Goal: Task Accomplishment & Management: Use online tool/utility

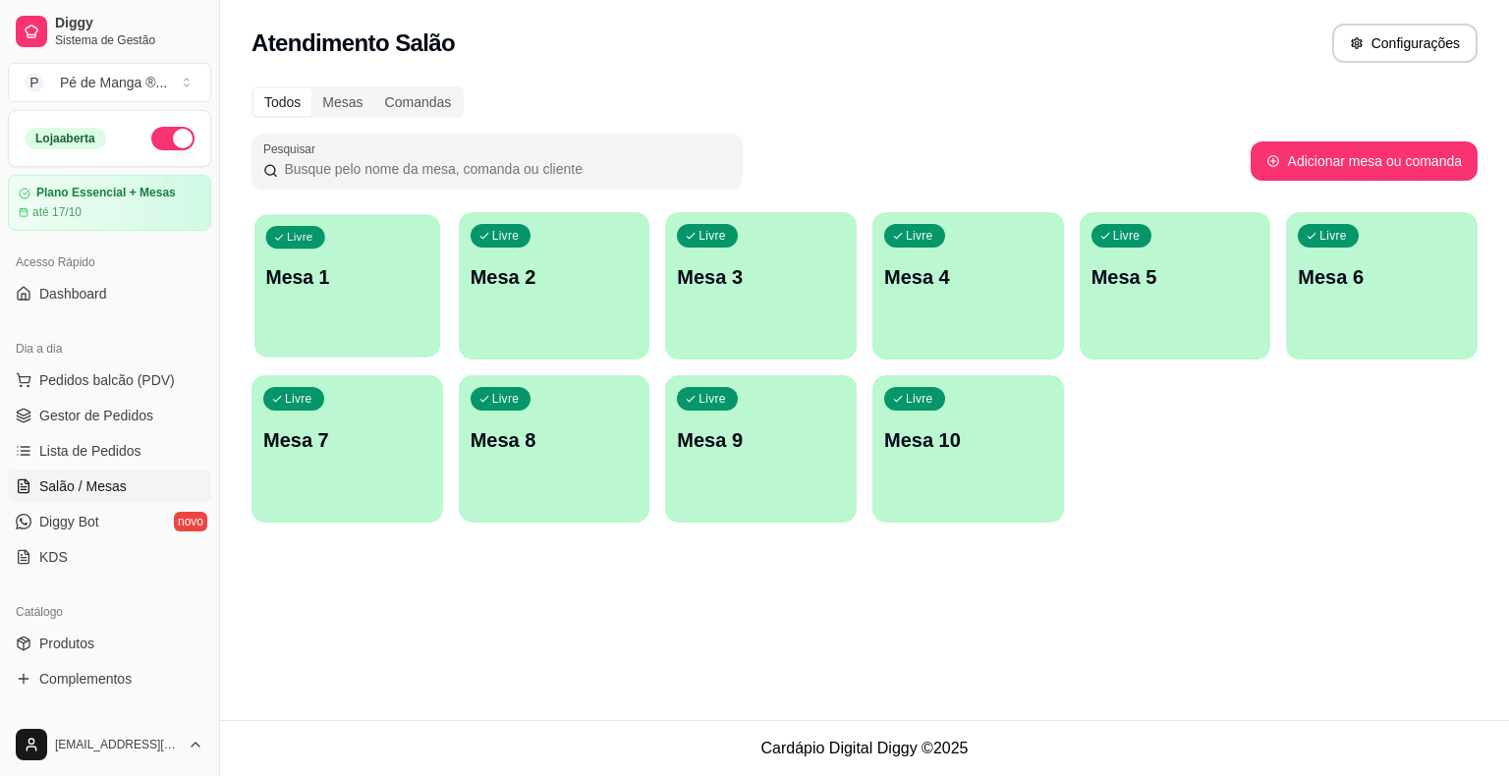
click at [358, 280] on p "Mesa 1" at bounding box center [347, 277] width 163 height 27
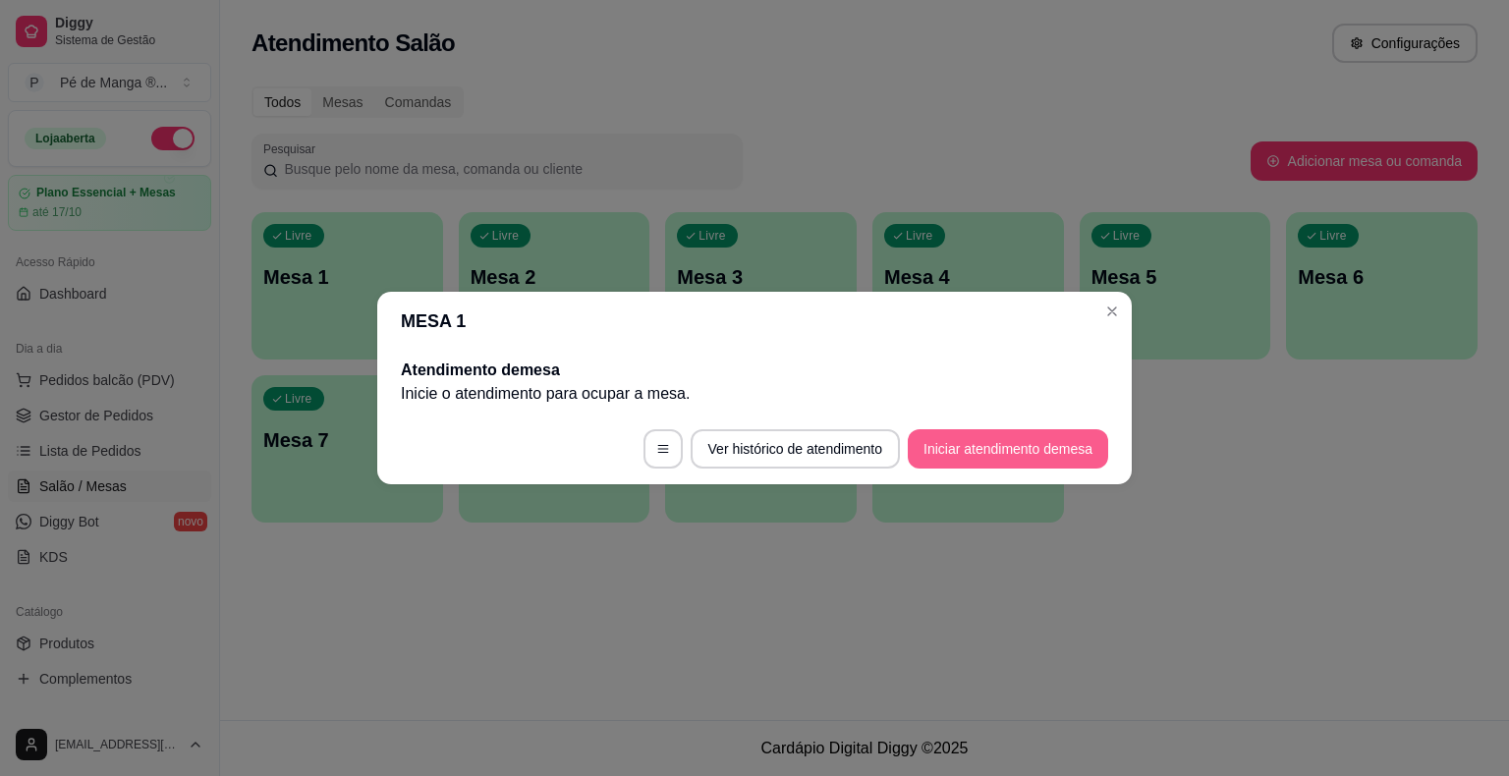
click at [1001, 447] on button "Iniciar atendimento de mesa" at bounding box center [1008, 448] width 200 height 39
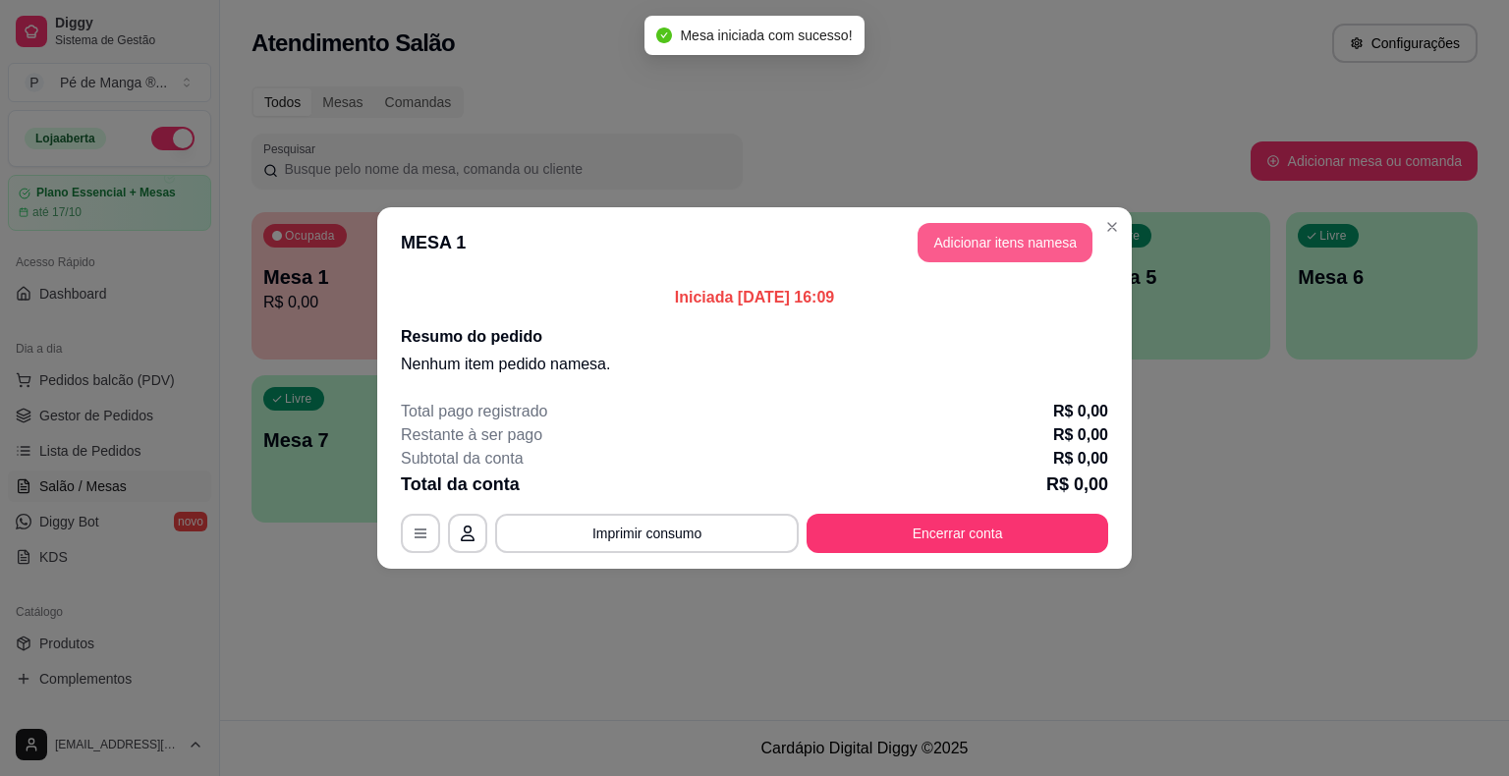
click at [987, 242] on button "Adicionar itens na mesa" at bounding box center [1005, 242] width 175 height 39
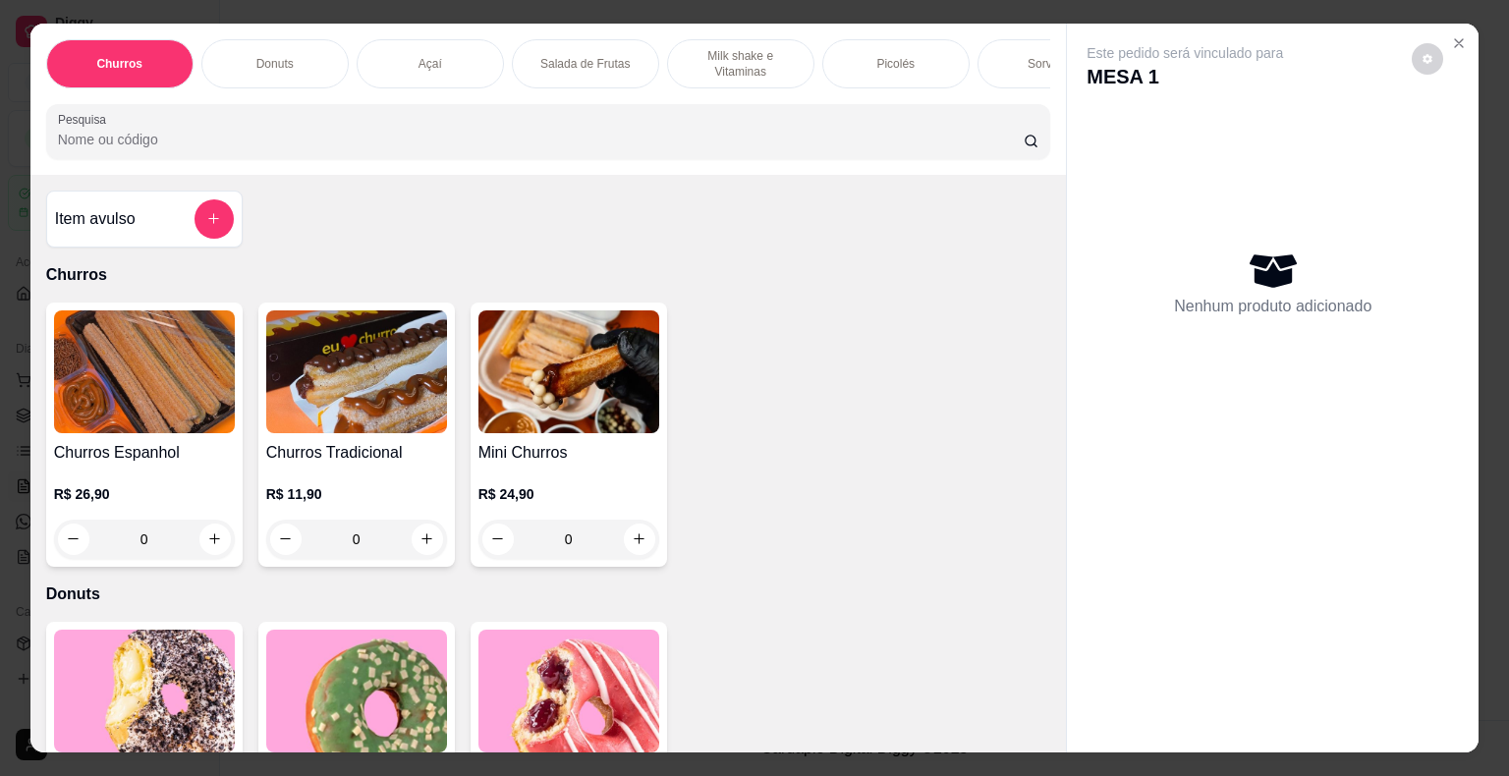
click at [901, 56] on p "Picolés" at bounding box center [895, 64] width 38 height 16
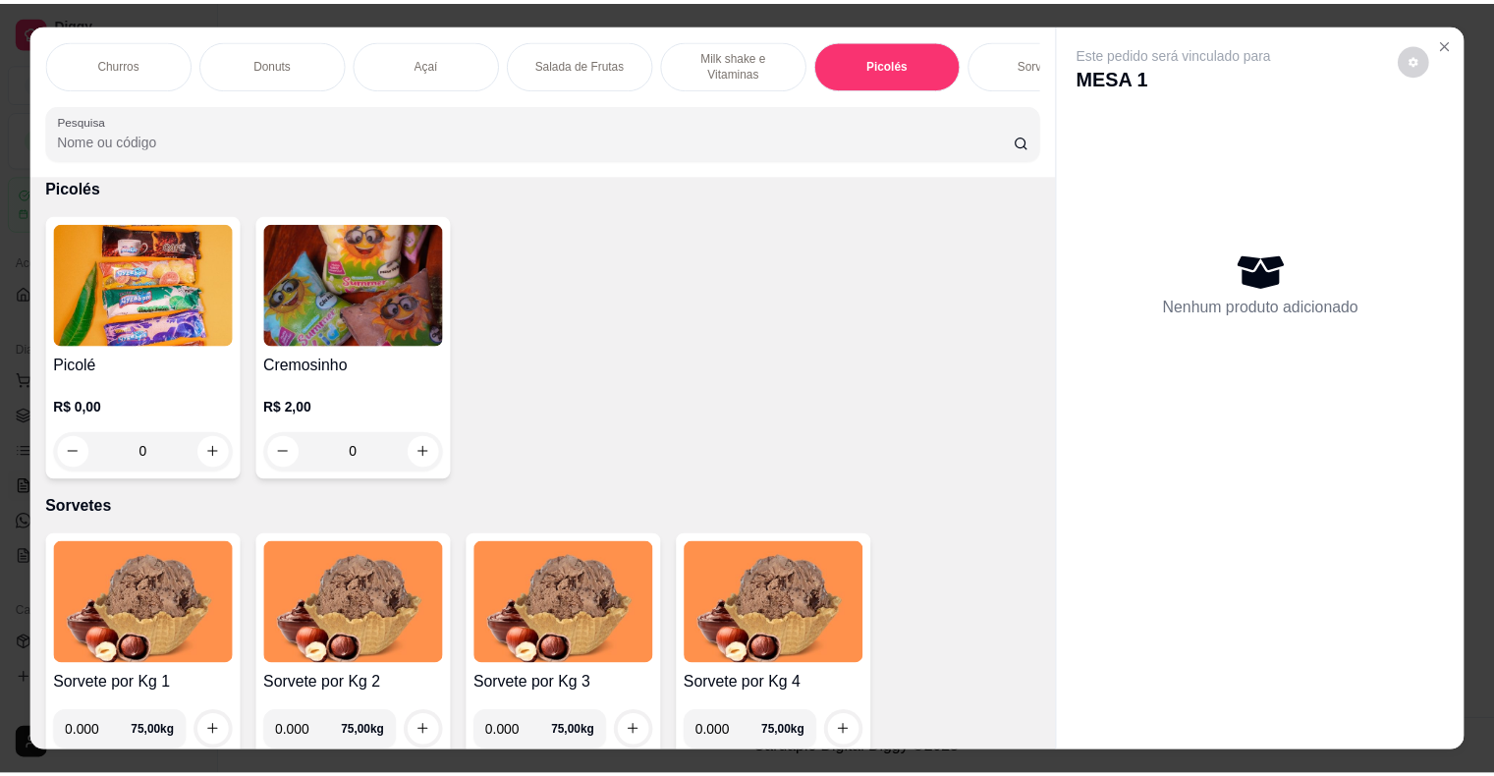
scroll to position [47, 0]
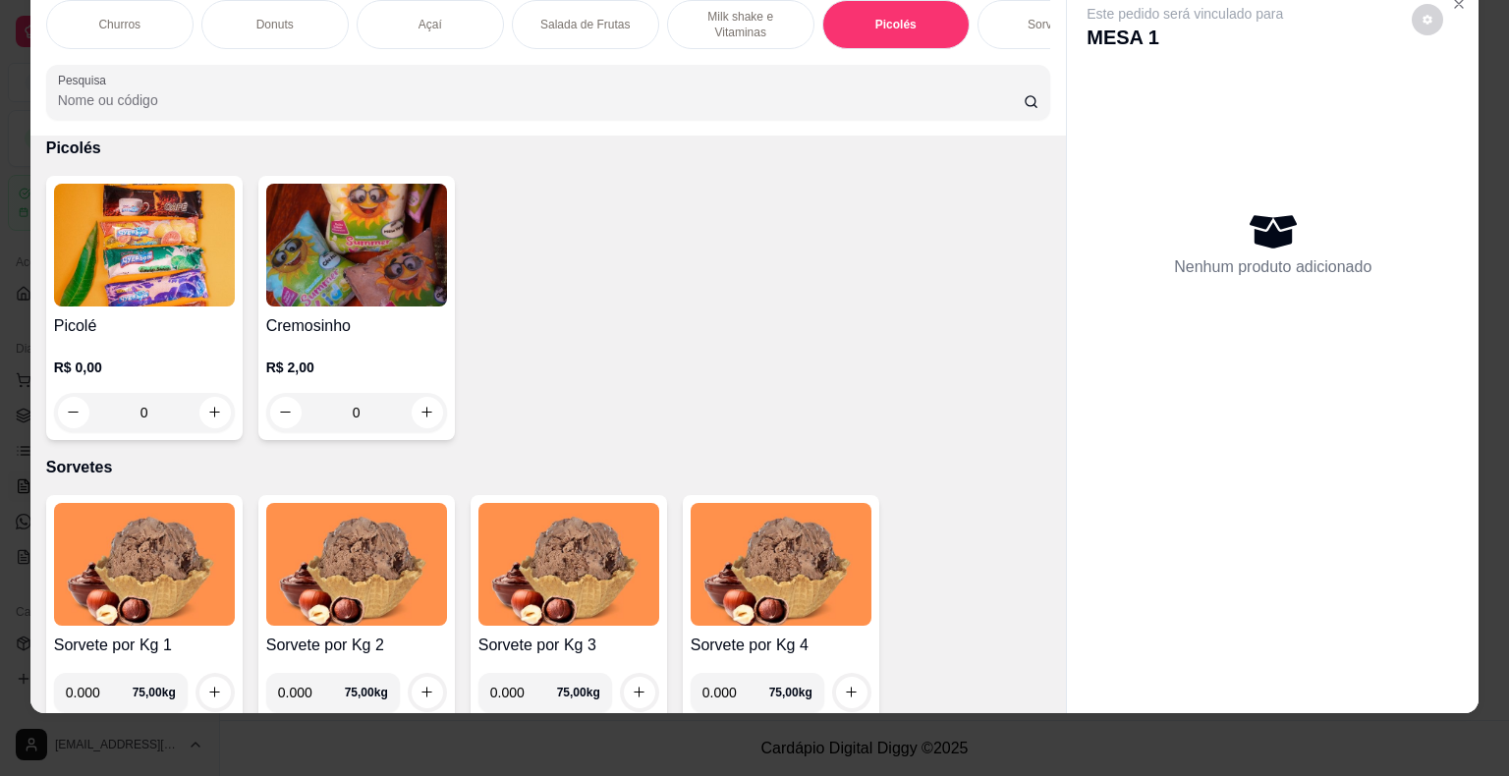
click at [152, 314] on h4 "Picolé" at bounding box center [144, 326] width 181 height 24
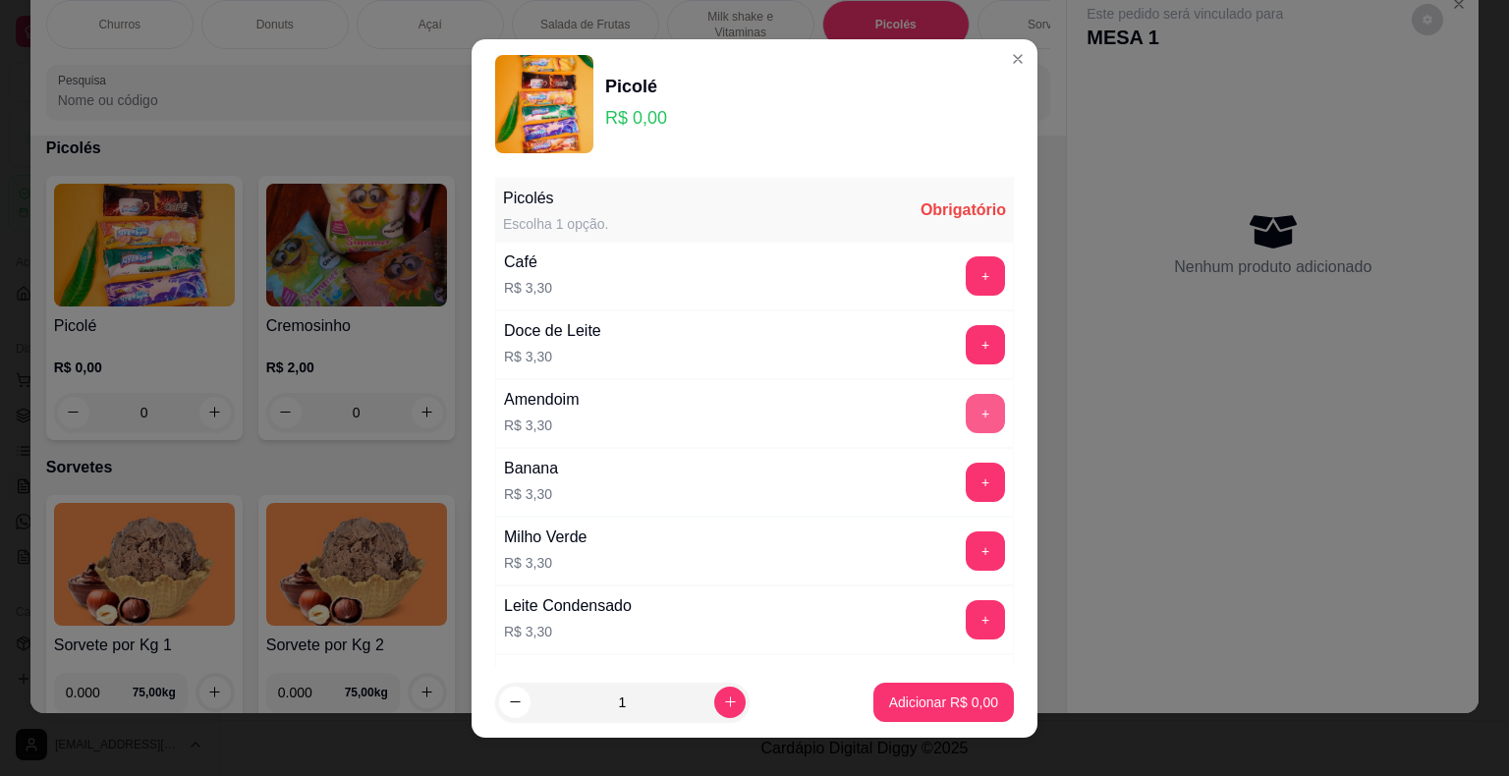
click at [966, 414] on button "+" at bounding box center [985, 413] width 39 height 39
click at [948, 702] on p "Adicionar R$ 3,30" at bounding box center [943, 703] width 109 height 20
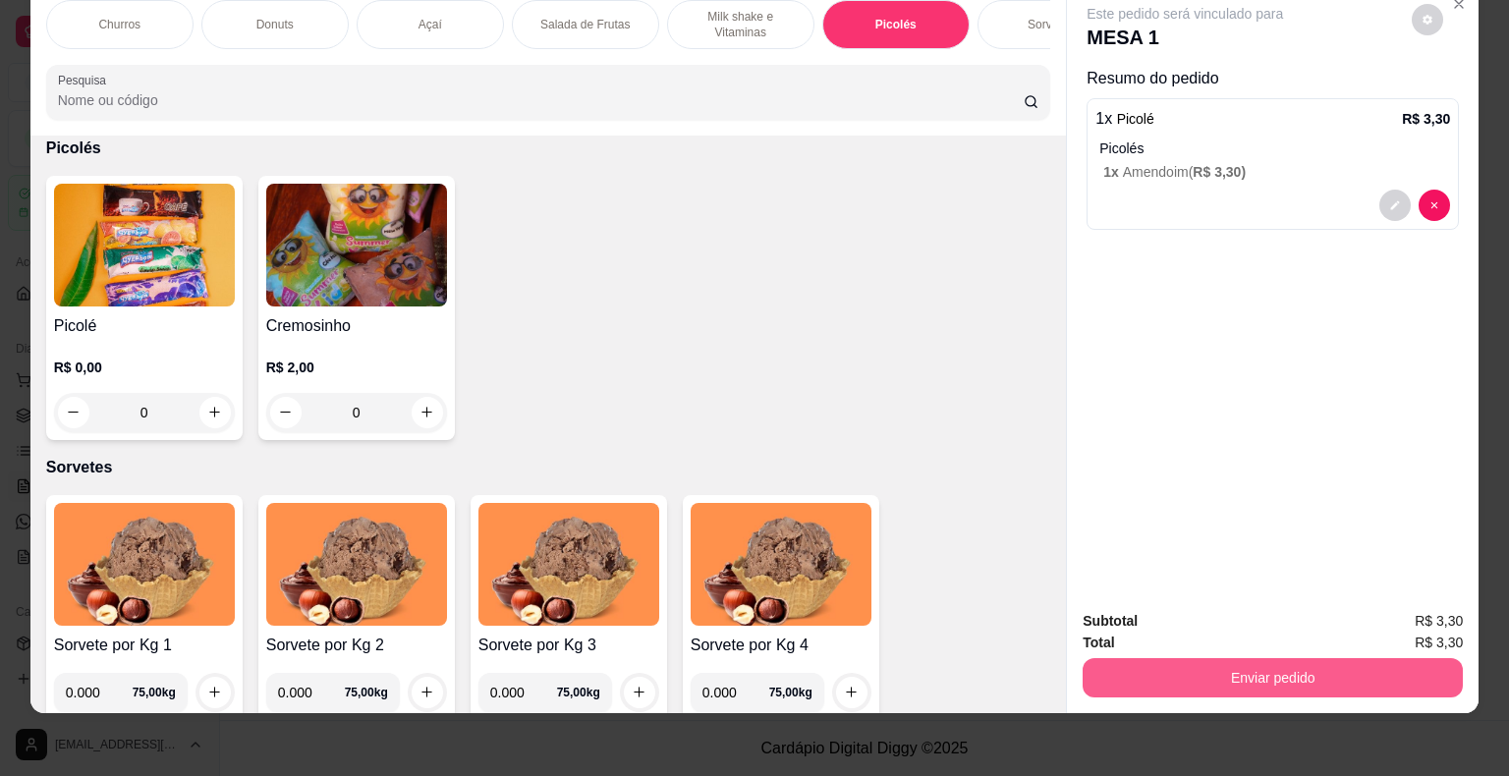
click at [1210, 662] on button "Enviar pedido" at bounding box center [1273, 677] width 380 height 39
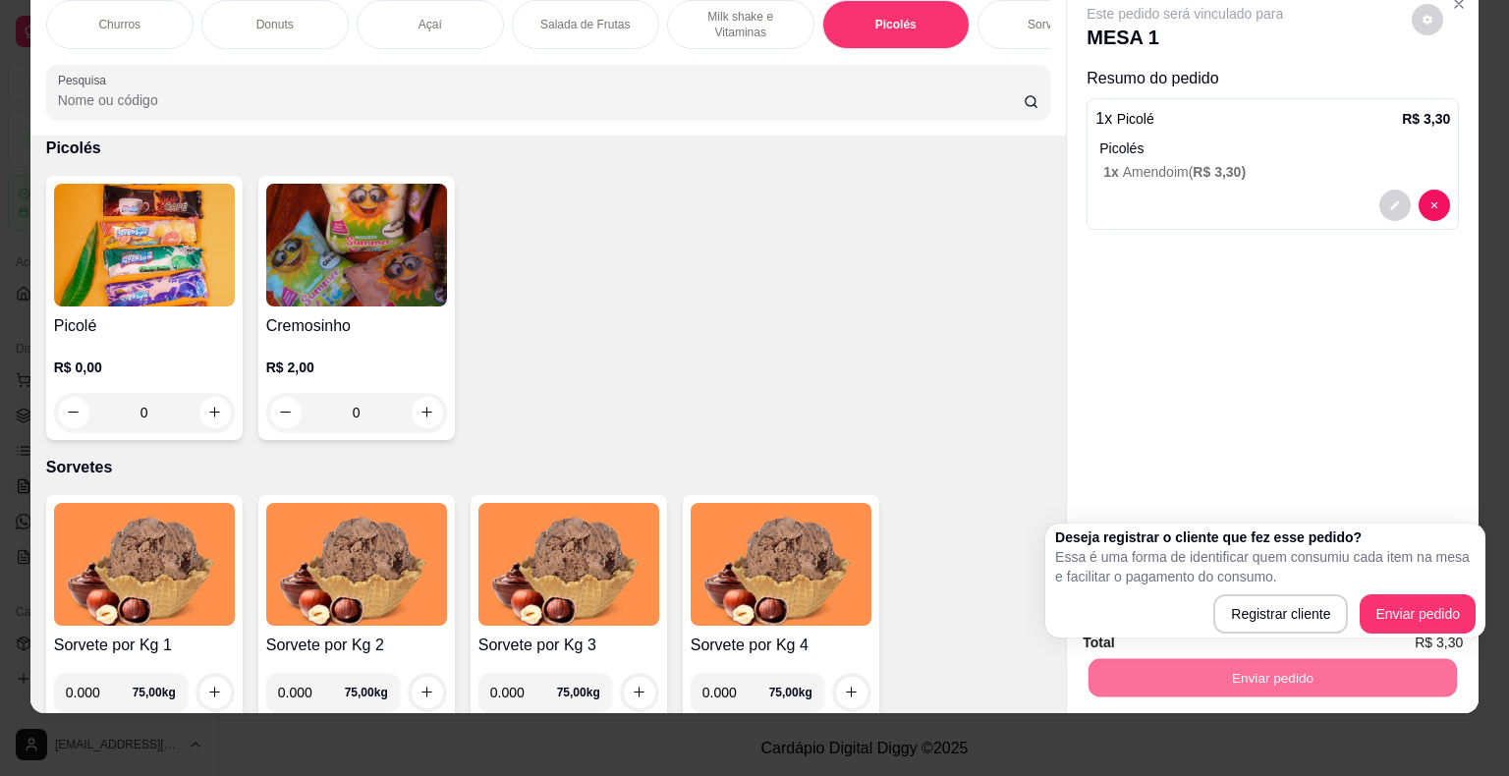
click at [1329, 439] on body "Diggy Sistema de Gestão P Pé de Manga ® ... Loja aberta Plano Essencial + Mesas…" at bounding box center [754, 388] width 1509 height 776
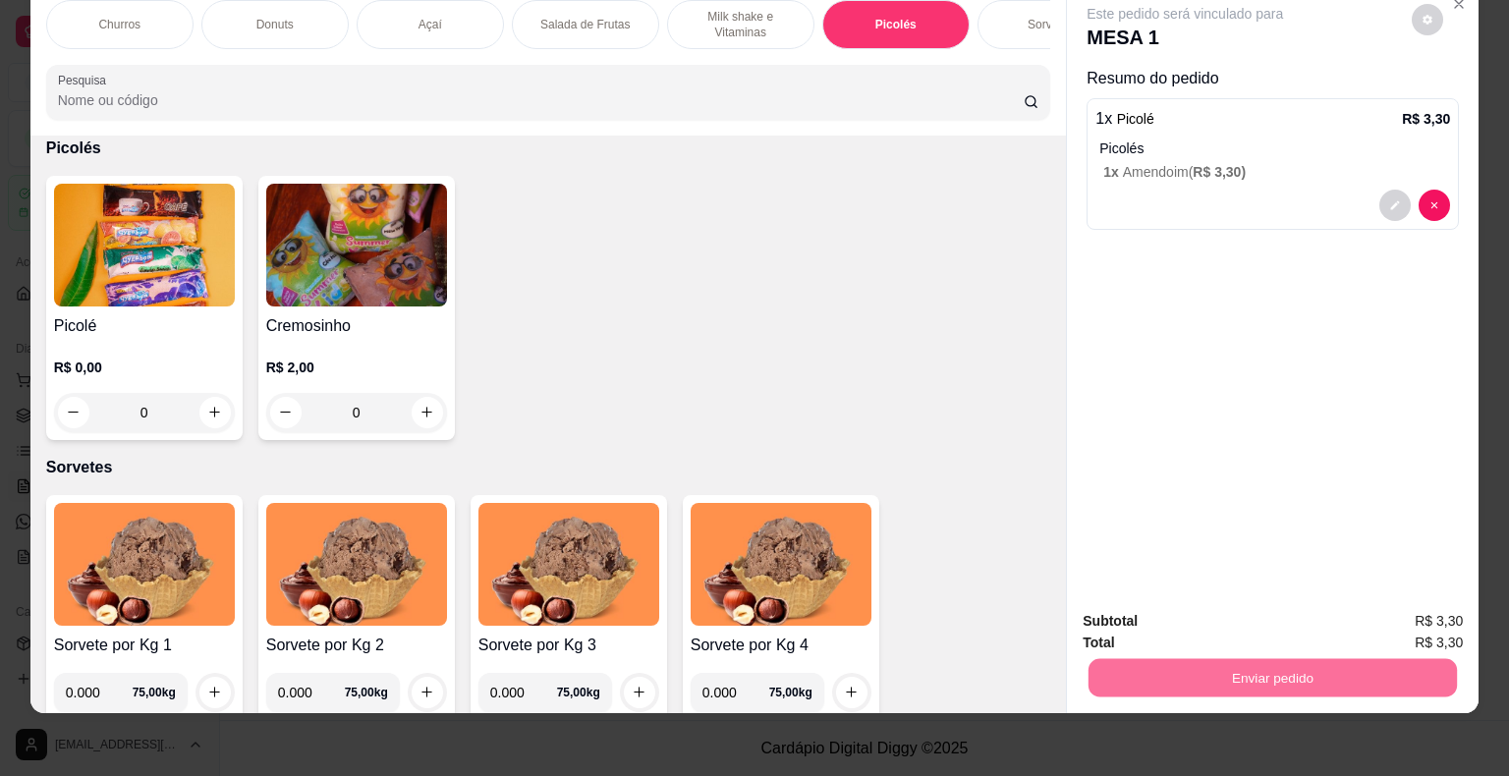
click at [1405, 603] on button "Enviar pedido" at bounding box center [1412, 614] width 108 height 36
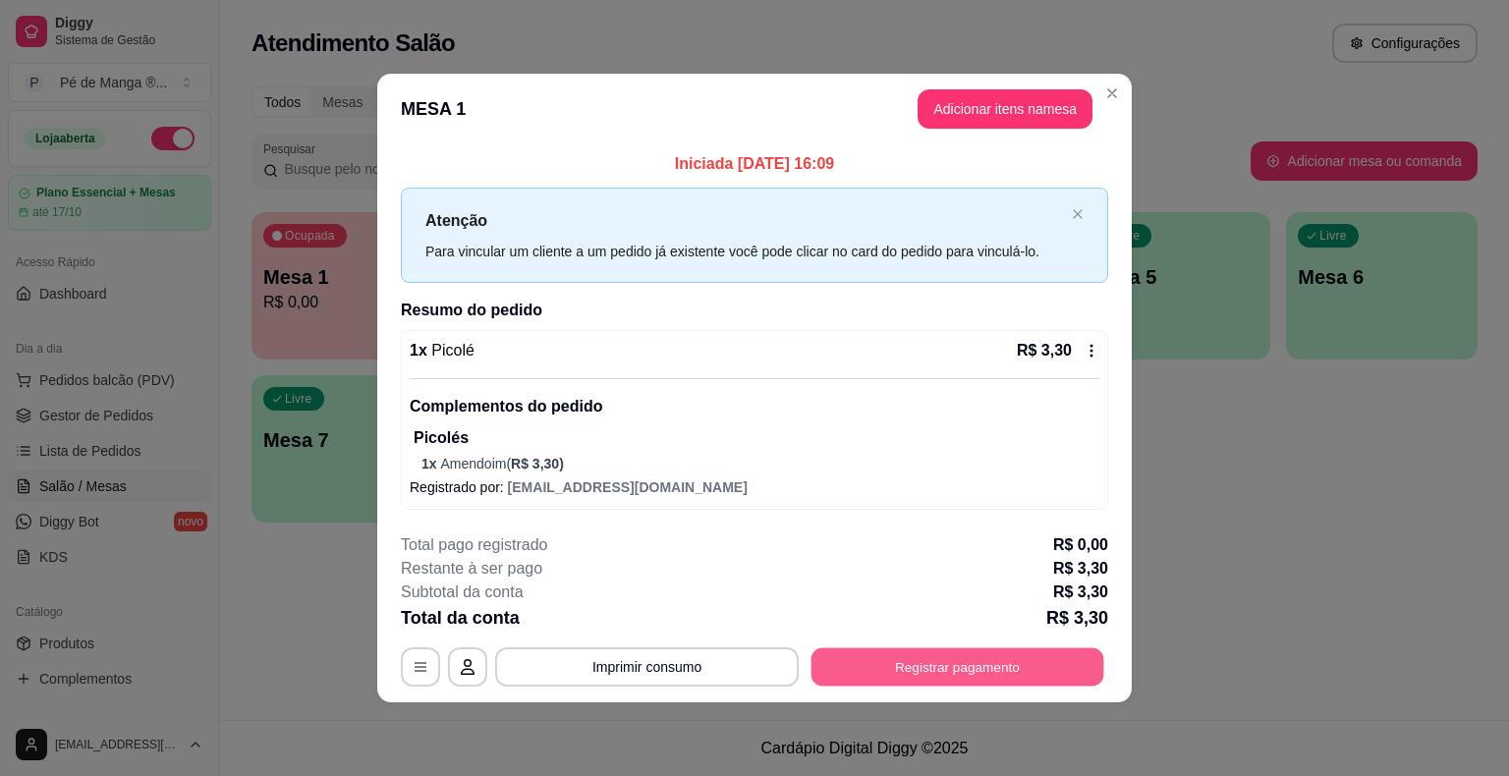
click at [986, 662] on button "Registrar pagamento" at bounding box center [957, 667] width 293 height 38
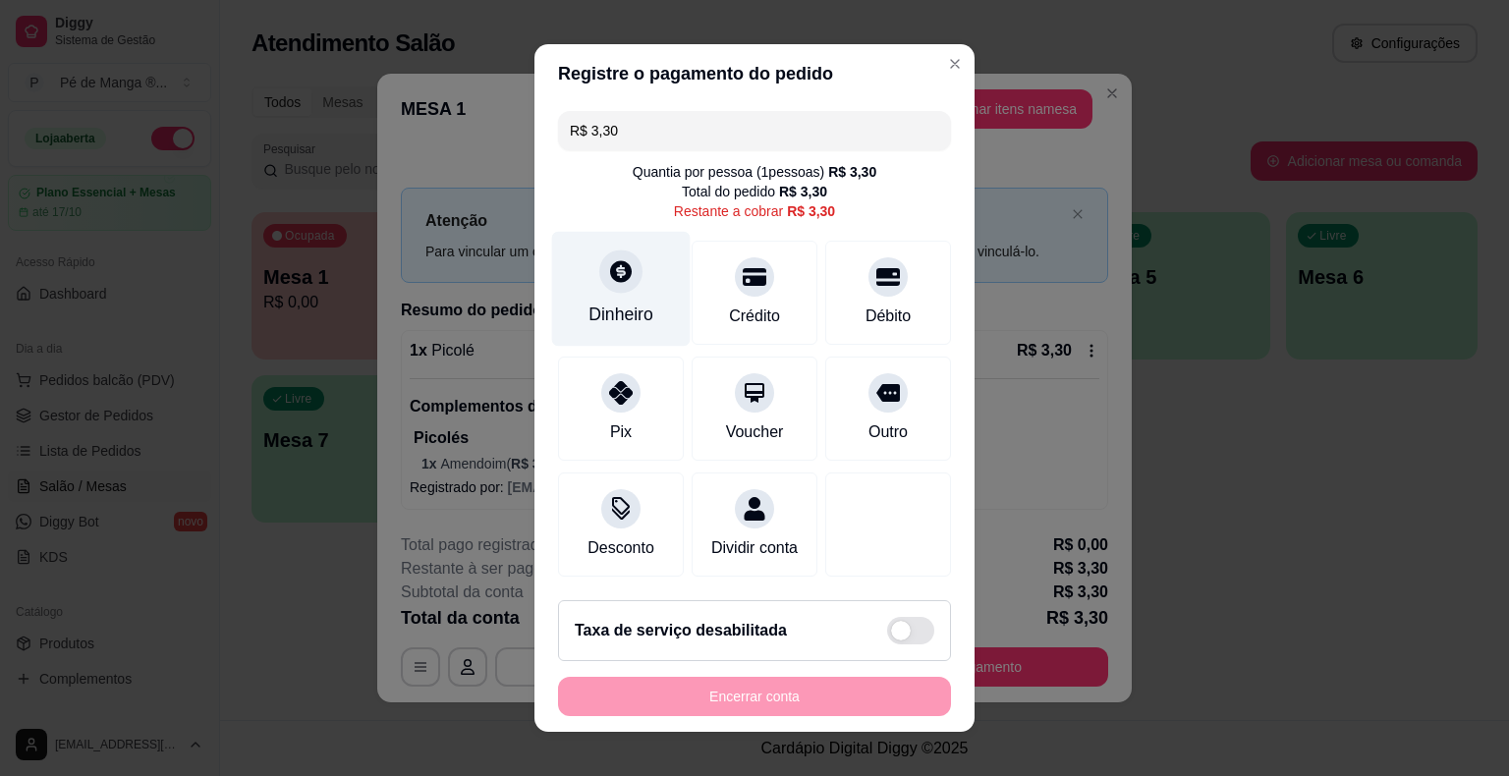
click at [601, 313] on div "Dinheiro" at bounding box center [620, 315] width 65 height 26
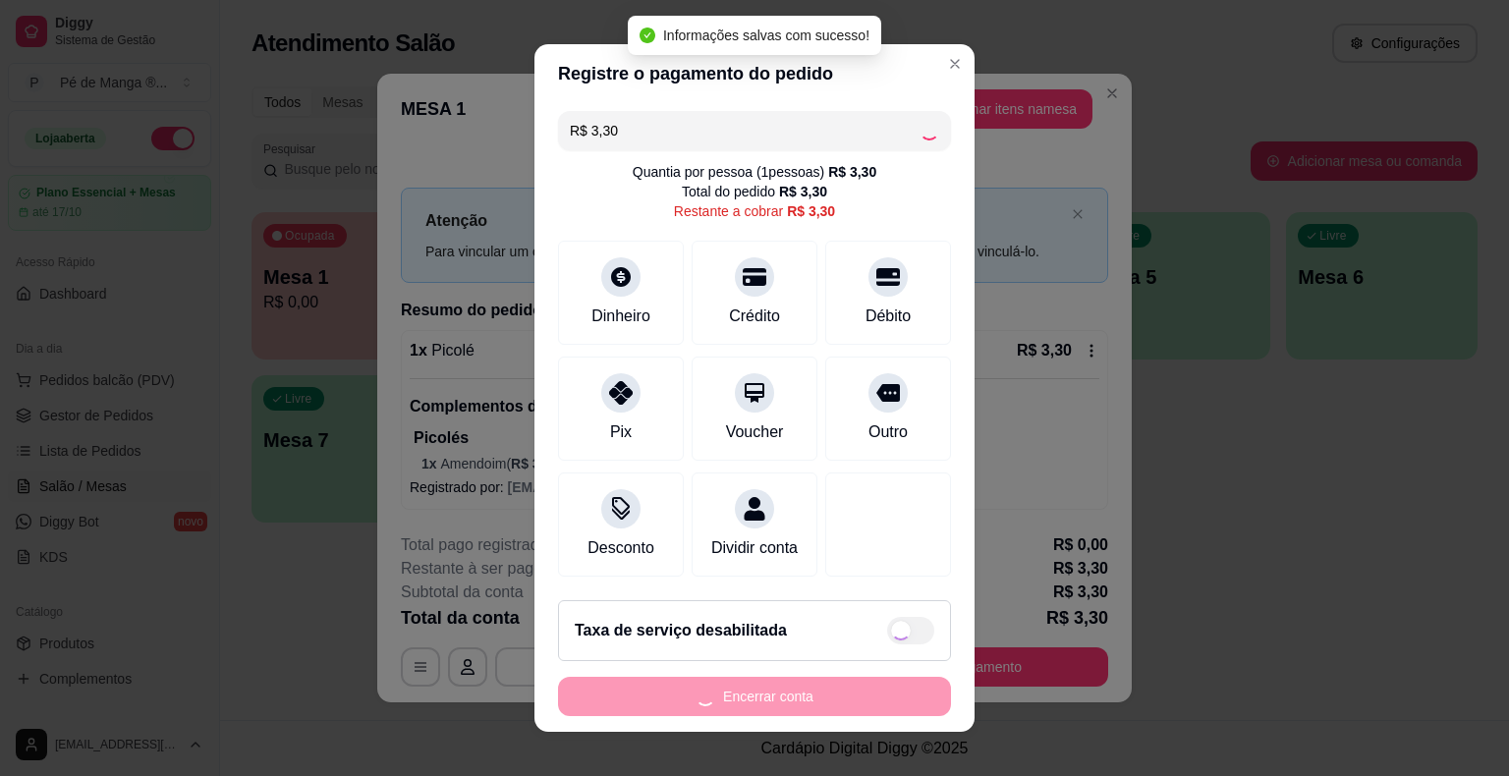
type input "R$ 0,00"
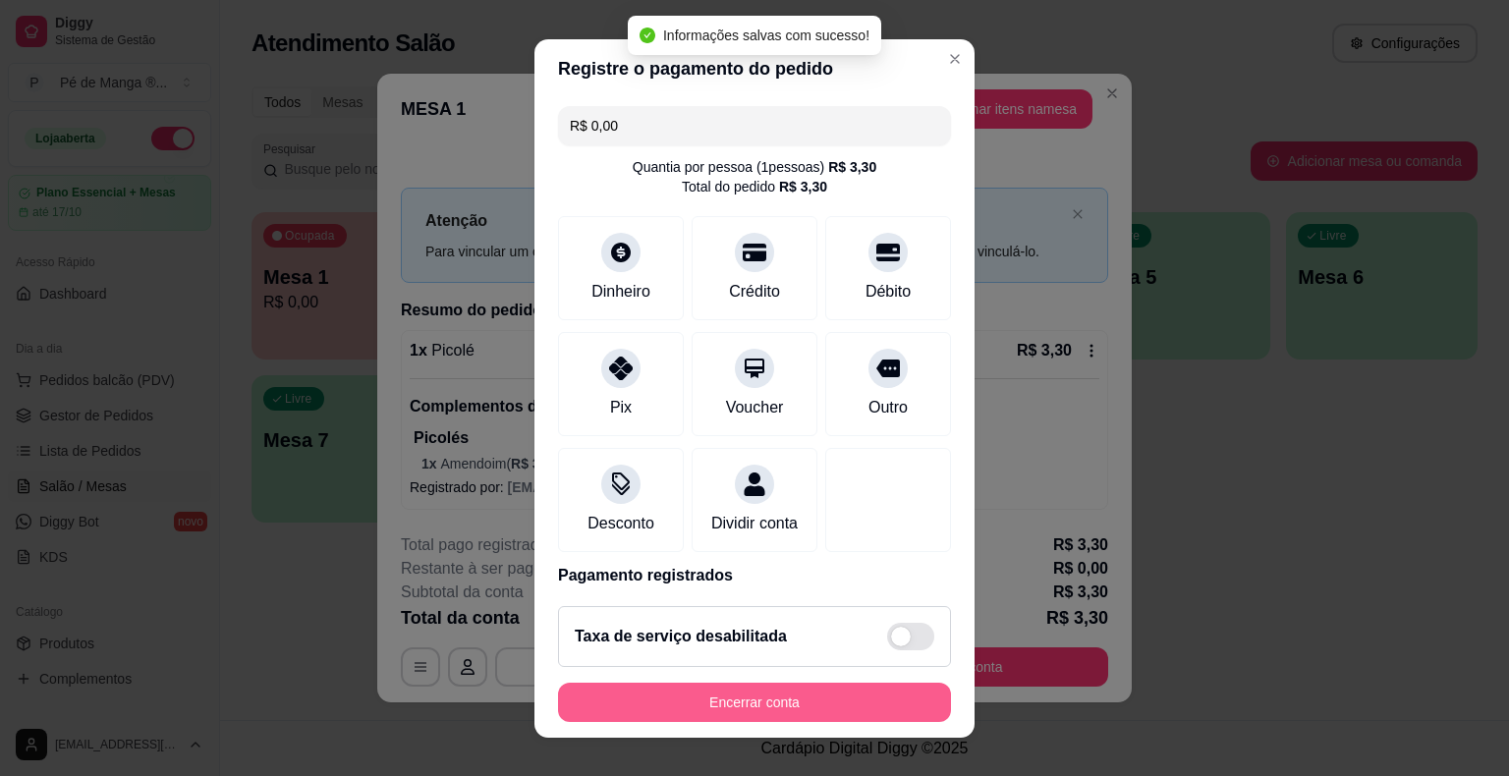
click at [773, 709] on button "Encerrar conta" at bounding box center [754, 702] width 393 height 39
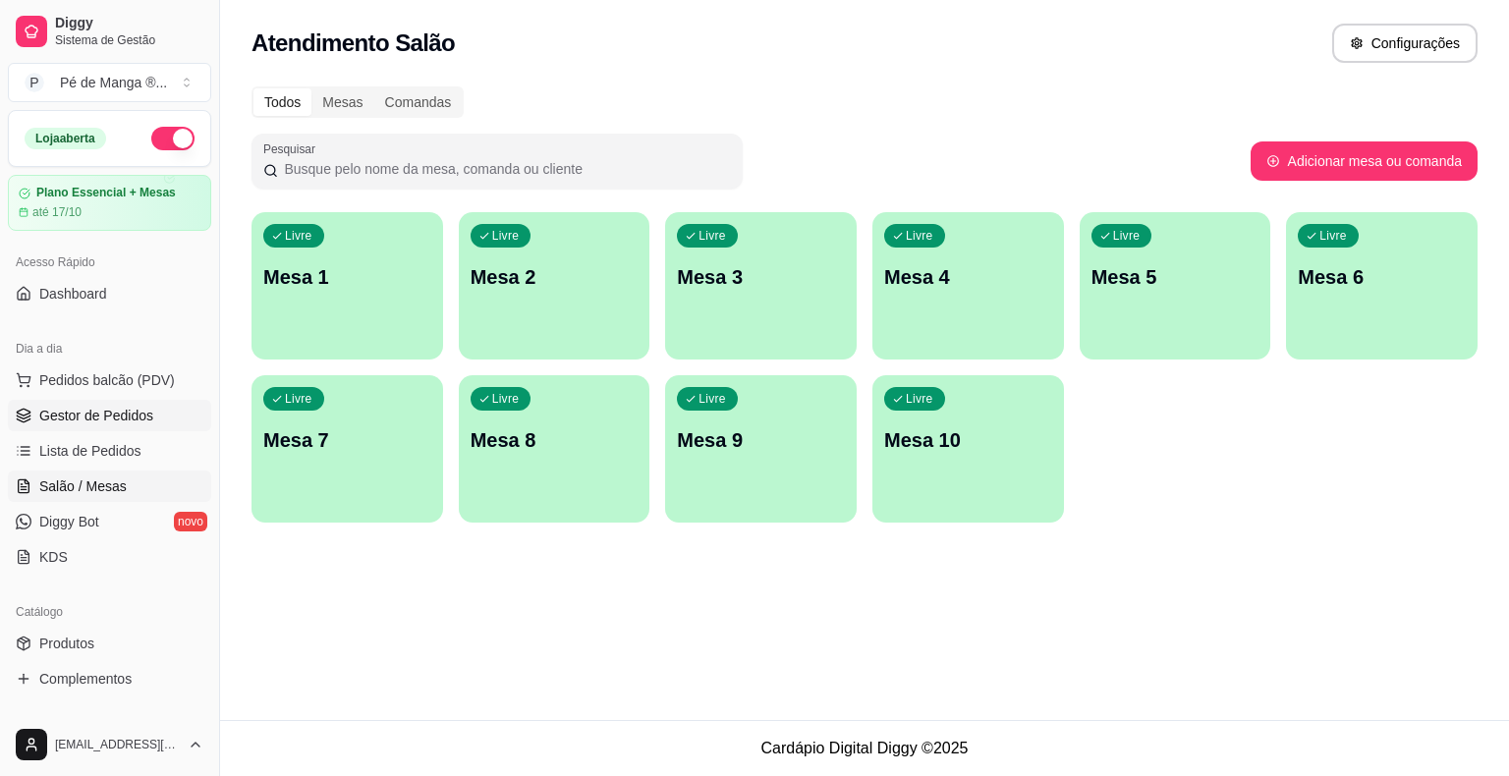
click at [102, 423] on span "Gestor de Pedidos" at bounding box center [96, 416] width 114 height 20
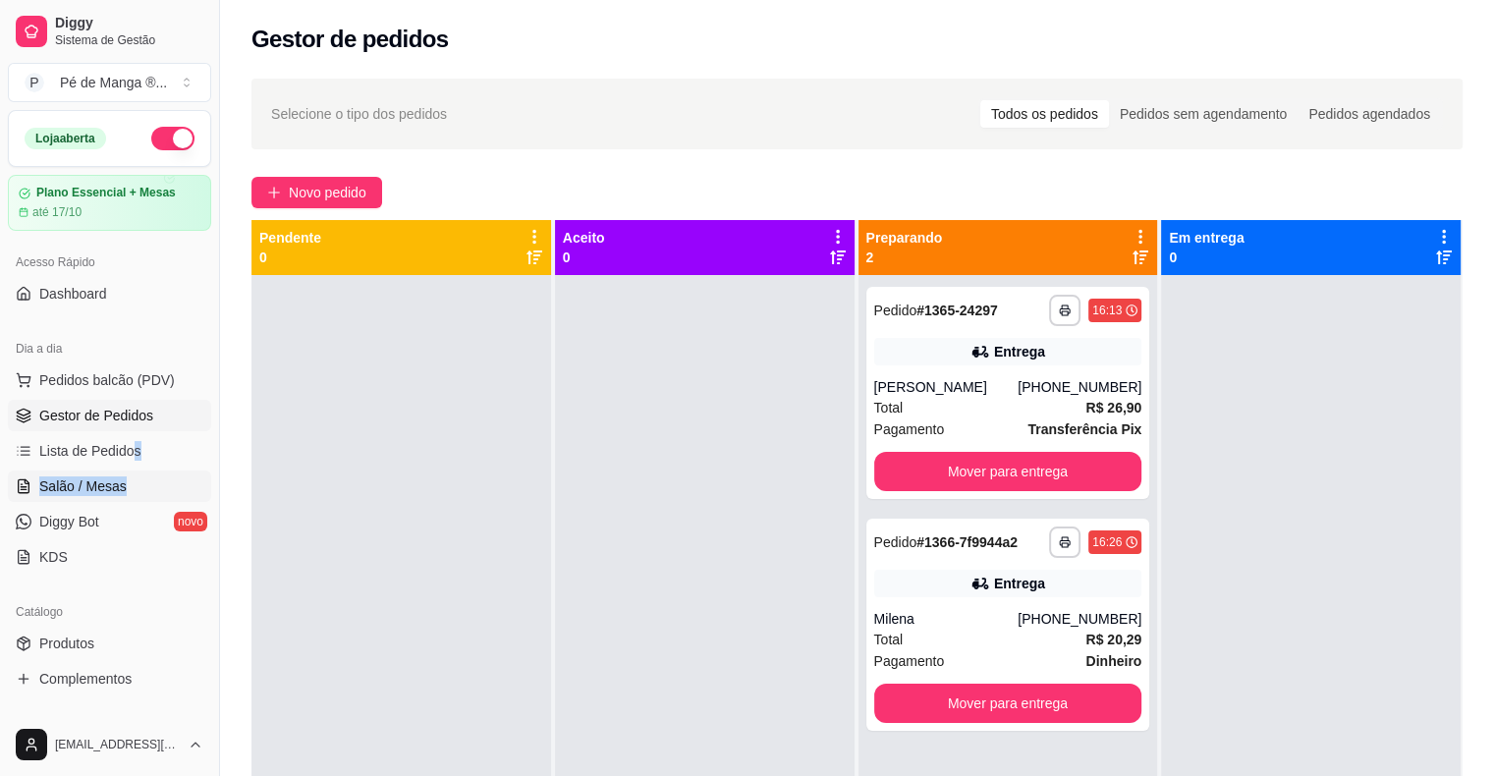
click at [134, 473] on ul "Pedidos balcão (PDV) Gestor de Pedidos Lista de Pedidos Salão / Mesas Diggy Bot…" at bounding box center [109, 468] width 203 height 208
click at [136, 472] on link "Salão / Mesas" at bounding box center [109, 486] width 203 height 31
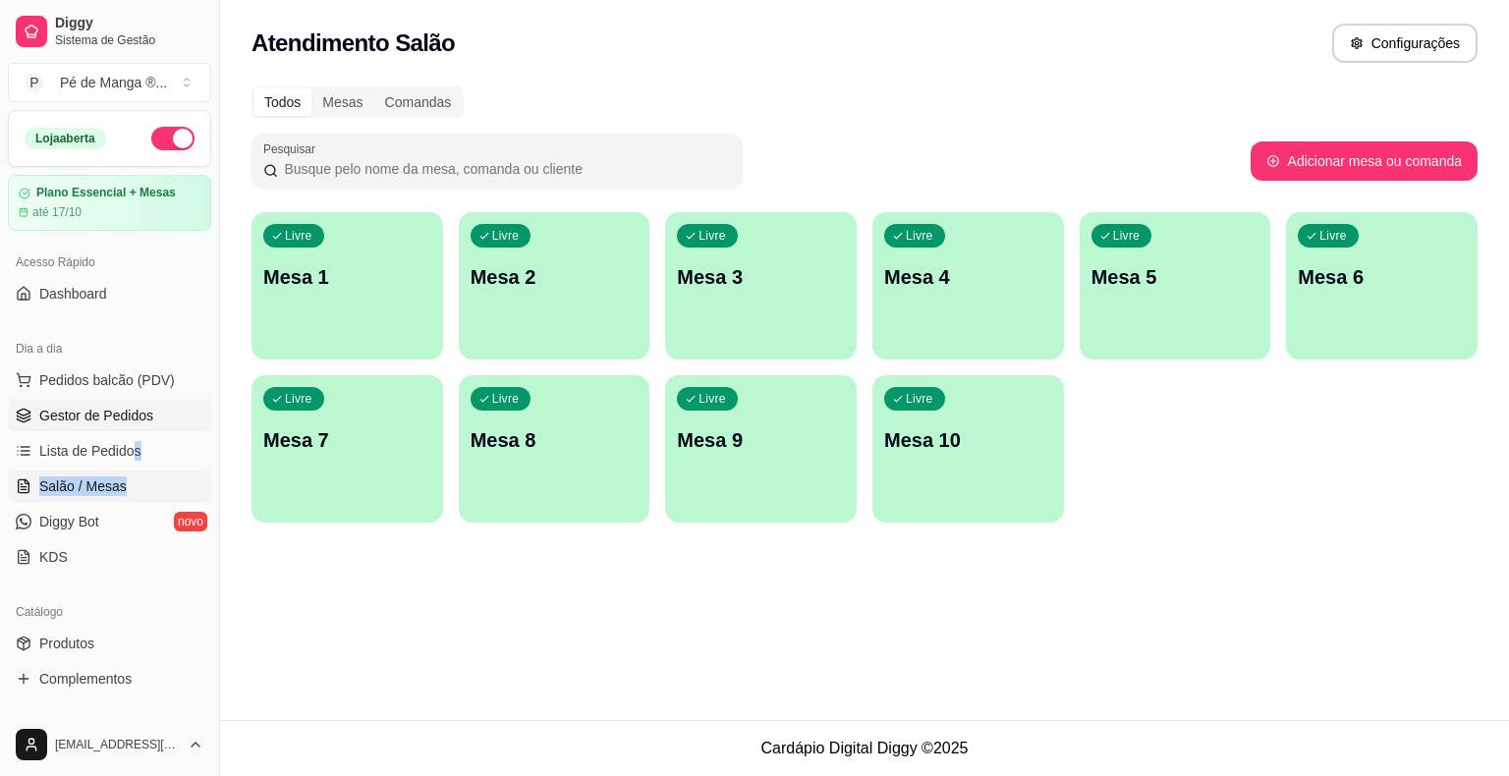
click at [167, 421] on link "Gestor de Pedidos" at bounding box center [109, 415] width 203 height 31
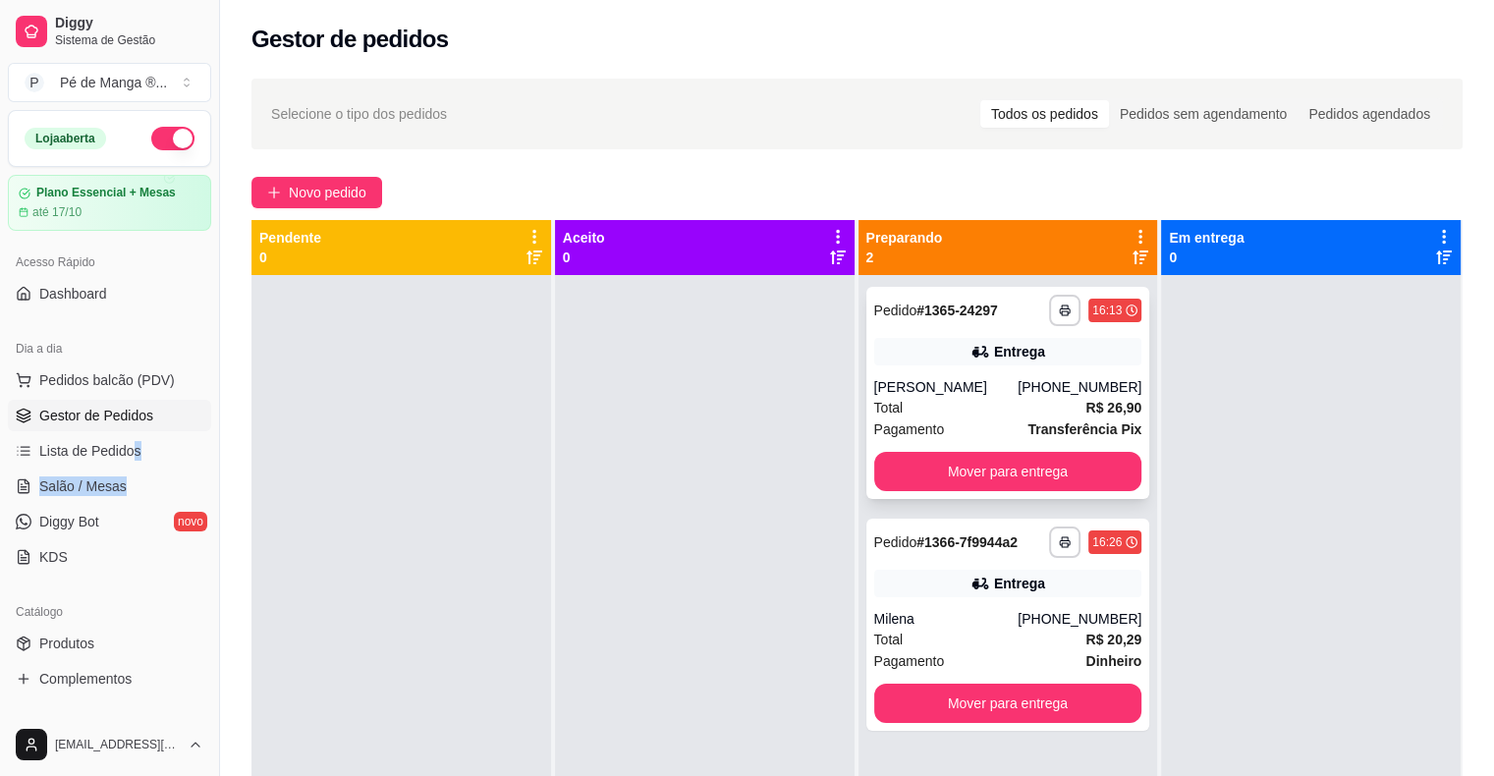
click at [1013, 474] on button "Mover para entrega" at bounding box center [1008, 471] width 268 height 39
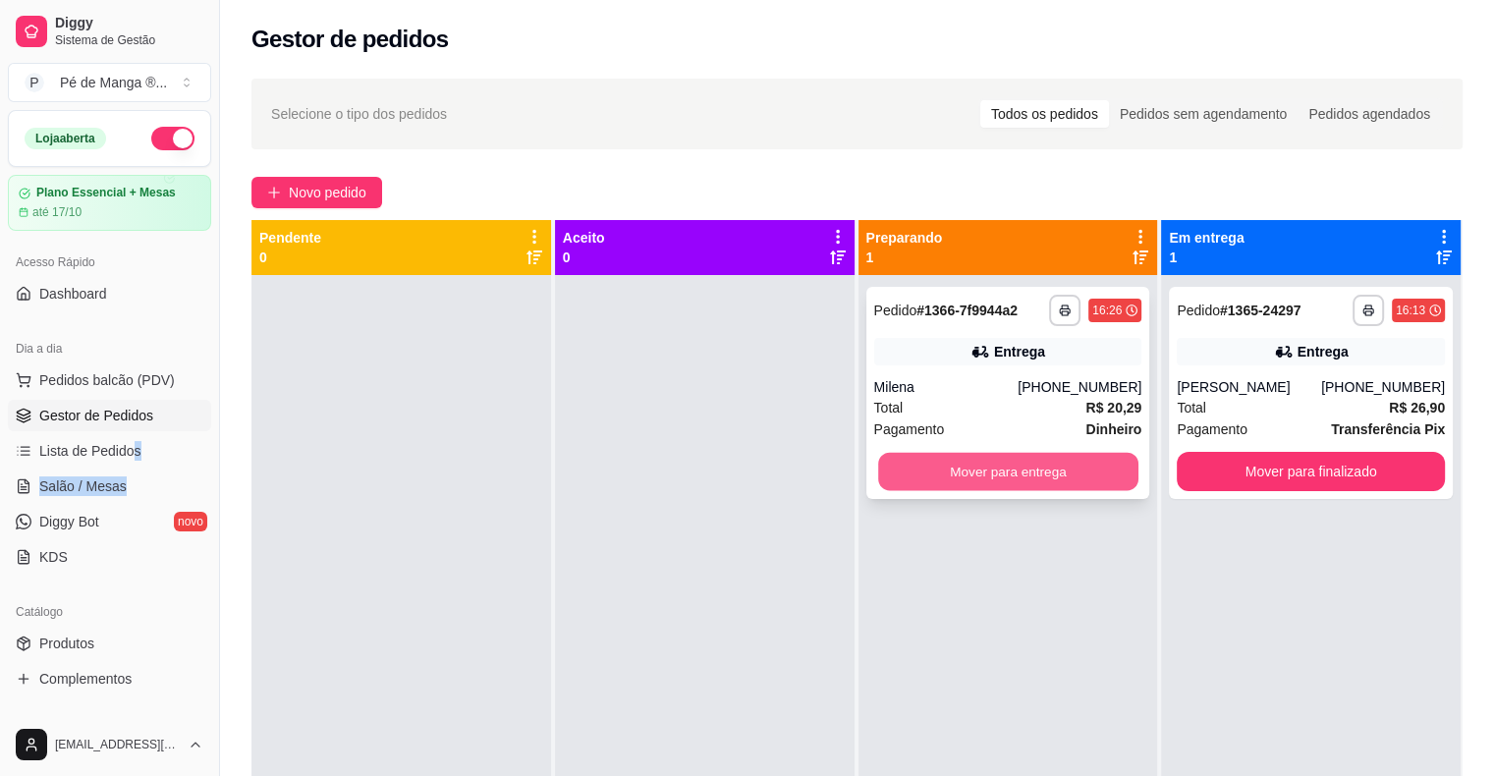
click at [1016, 459] on button "Mover para entrega" at bounding box center [1008, 472] width 260 height 38
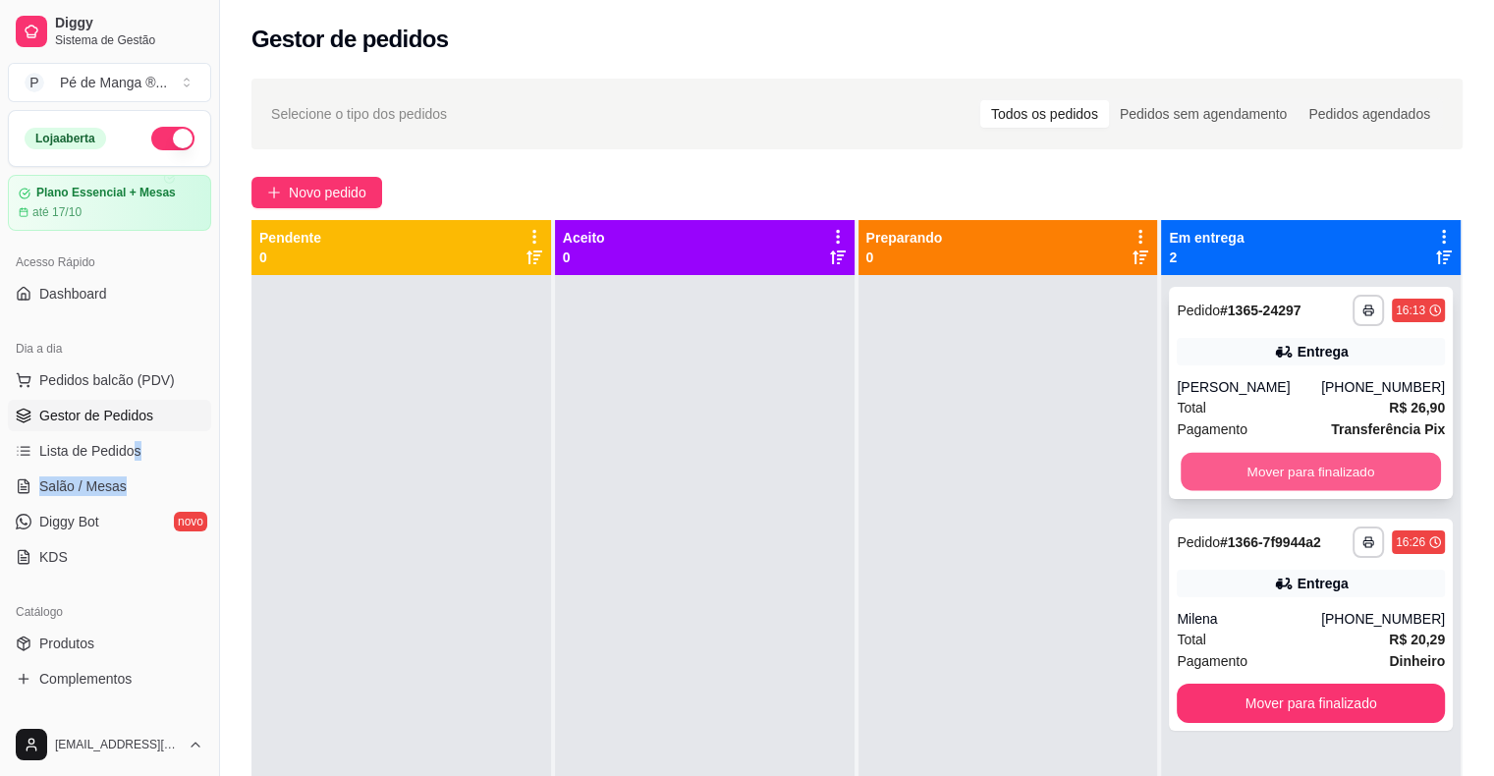
click at [1298, 482] on button "Mover para finalizado" at bounding box center [1311, 472] width 260 height 38
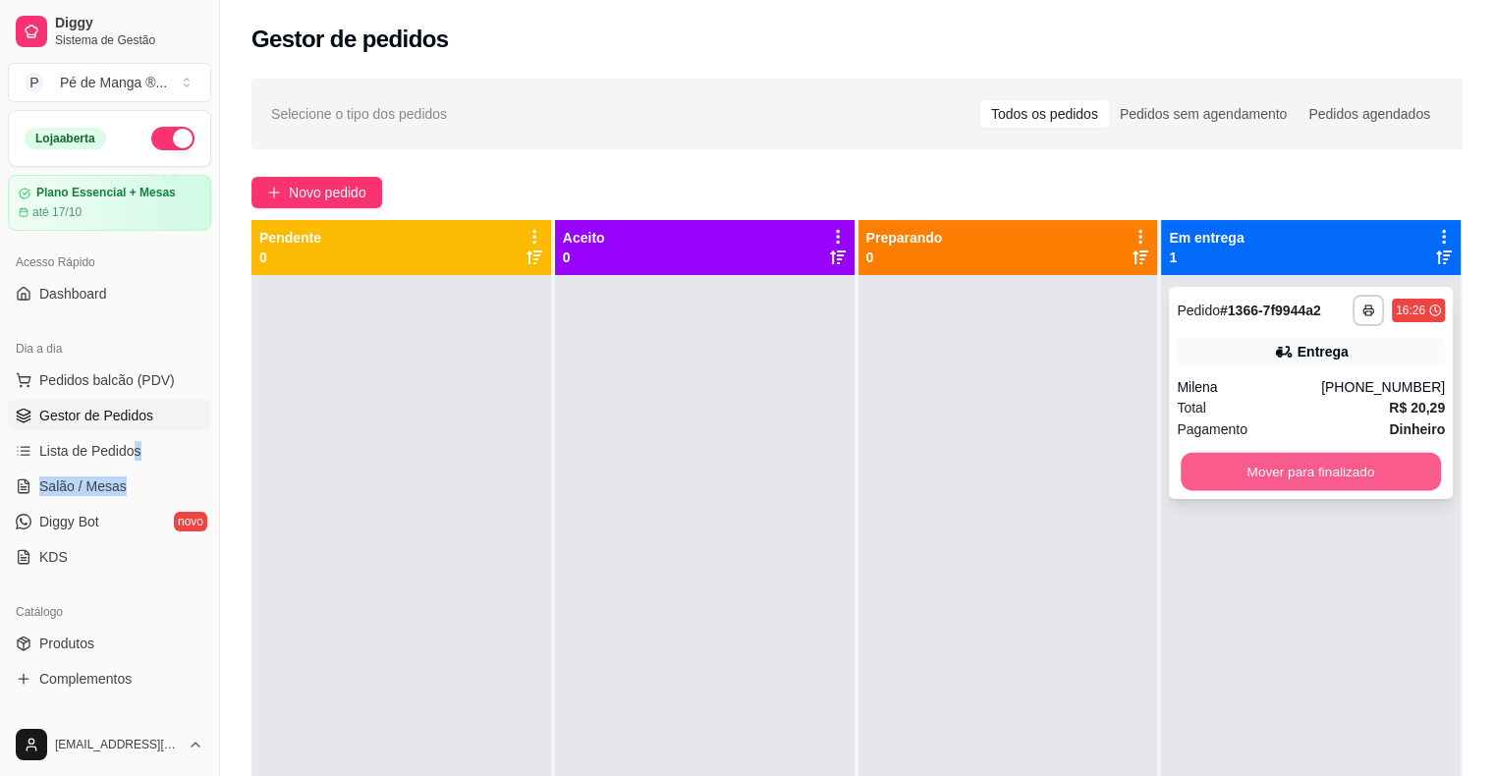
click at [1295, 477] on button "Mover para finalizado" at bounding box center [1311, 472] width 260 height 38
